Goal: Navigation & Orientation: Understand site structure

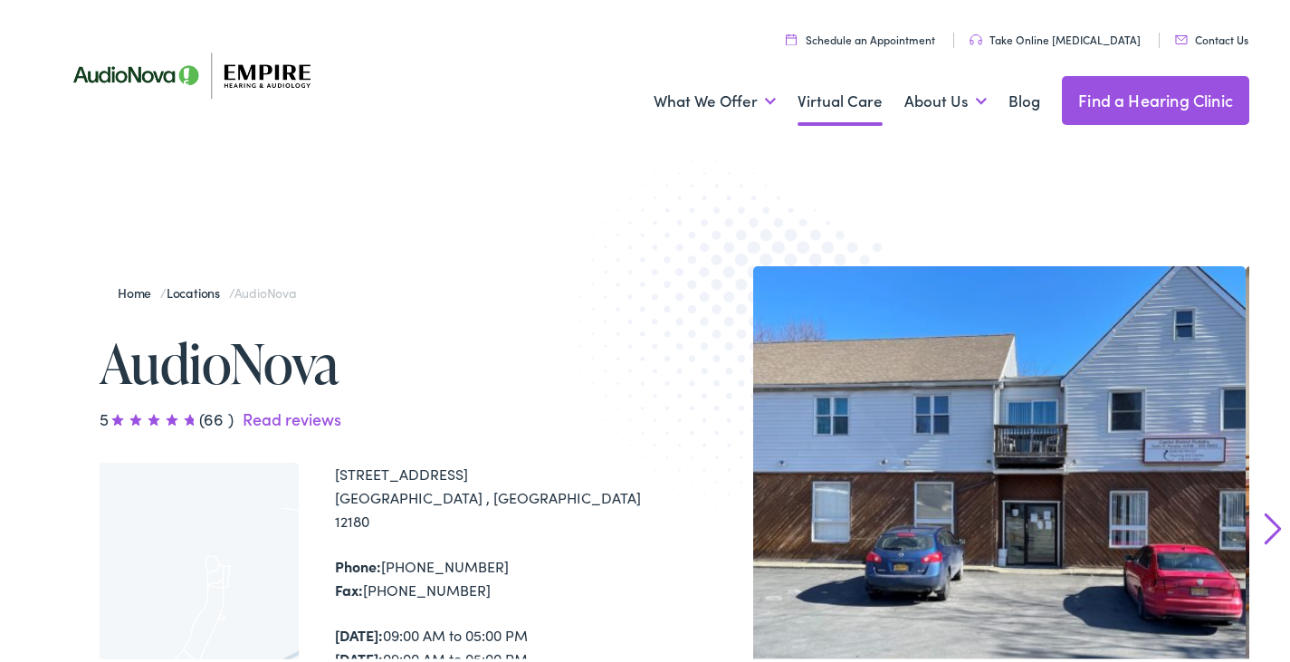
click at [813, 97] on link "Virtual Care" at bounding box center [840, 97] width 85 height 67
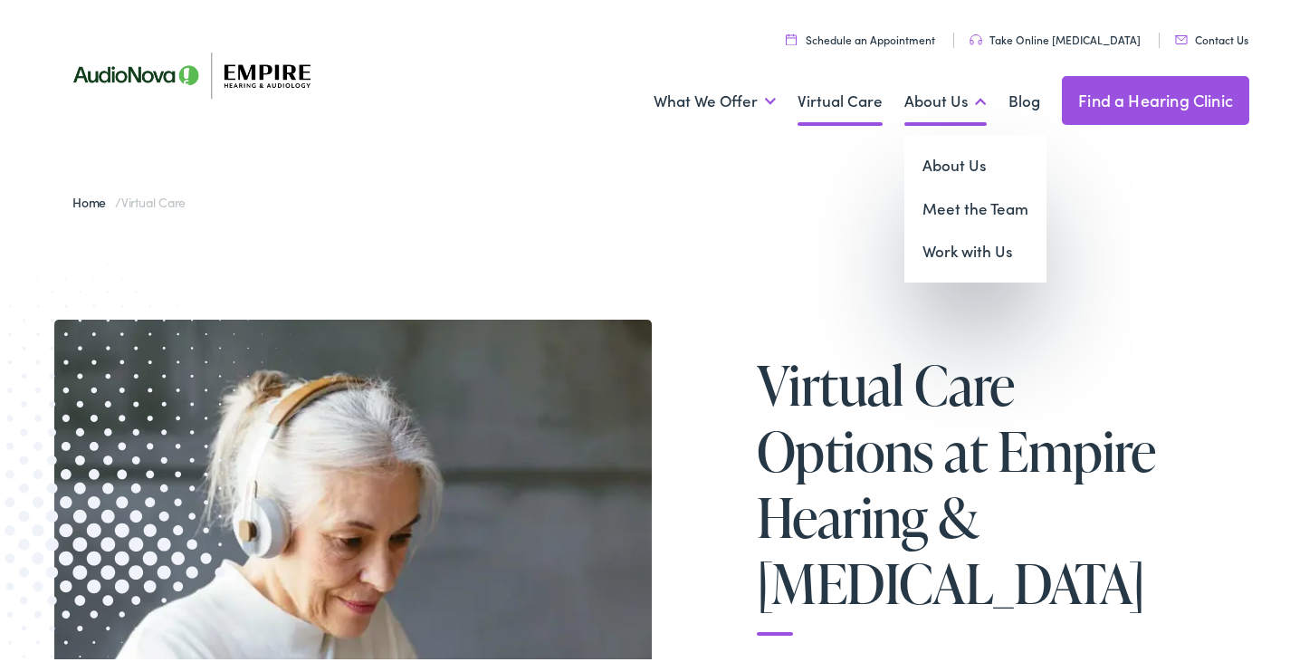
click at [909, 99] on link "About Us" at bounding box center [945, 97] width 82 height 67
click at [928, 162] on link "About Us" at bounding box center [975, 161] width 142 height 43
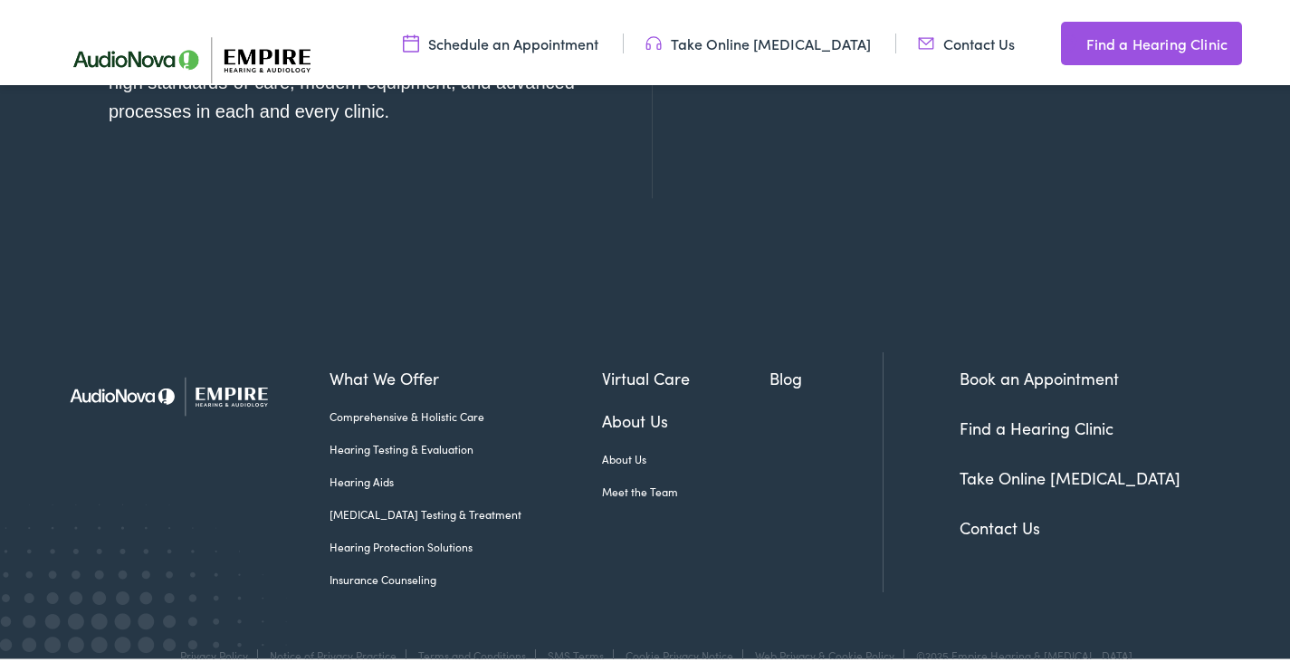
scroll to position [2173, 0]
